Goal: Task Accomplishment & Management: Manage account settings

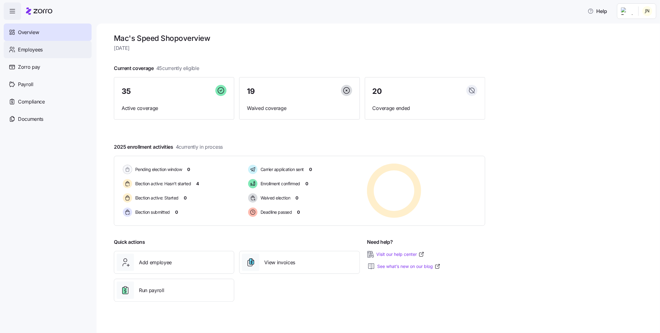
click at [35, 57] on div "Employees" at bounding box center [48, 49] width 88 height 17
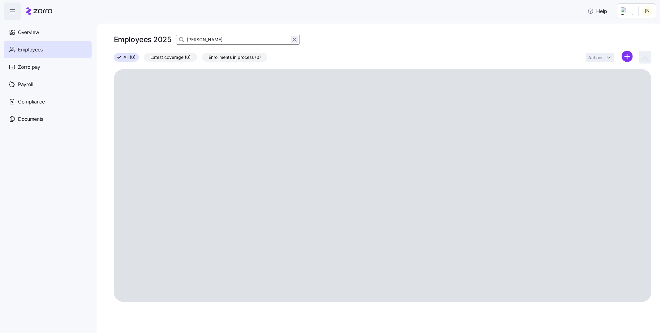
click at [292, 40] on icon "button" at bounding box center [294, 39] width 7 height 7
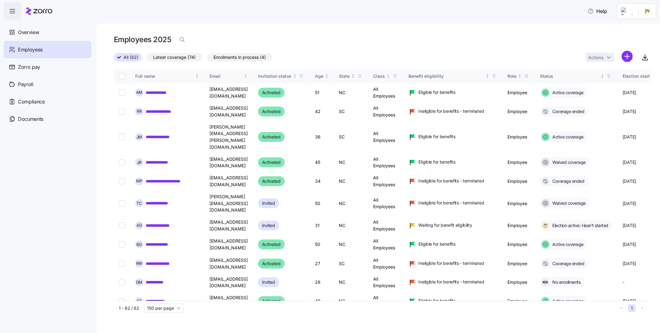
click at [249, 57] on span "Enrollments in process (4)" at bounding box center [240, 57] width 52 height 8
click at [207, 59] on input "Enrollments in process (4)" at bounding box center [207, 59] width 0 height 0
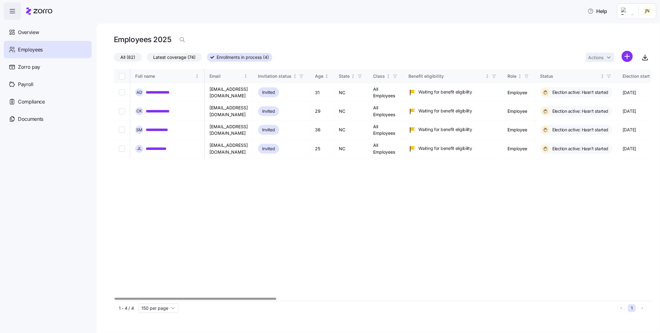
click at [147, 301] on div at bounding box center [383, 299] width 538 height 4
click at [126, 57] on span "All (82)" at bounding box center [127, 57] width 15 height 8
click at [114, 59] on input "All (82)" at bounding box center [114, 59] width 0 height 0
click at [127, 57] on span "All (82)" at bounding box center [127, 57] width 15 height 8
click at [114, 59] on input "All (82)" at bounding box center [114, 59] width 0 height 0
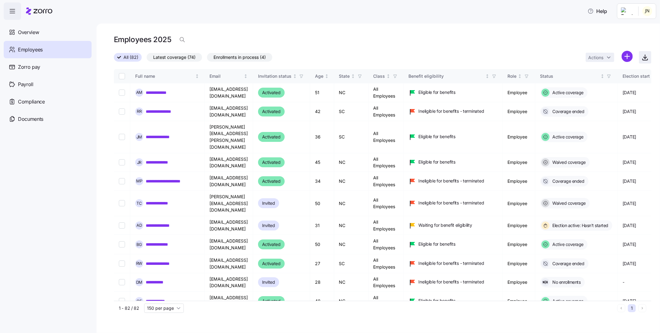
click at [646, 57] on icon "button" at bounding box center [645, 57] width 7 height 7
